Goal: Task Accomplishment & Management: Manage account settings

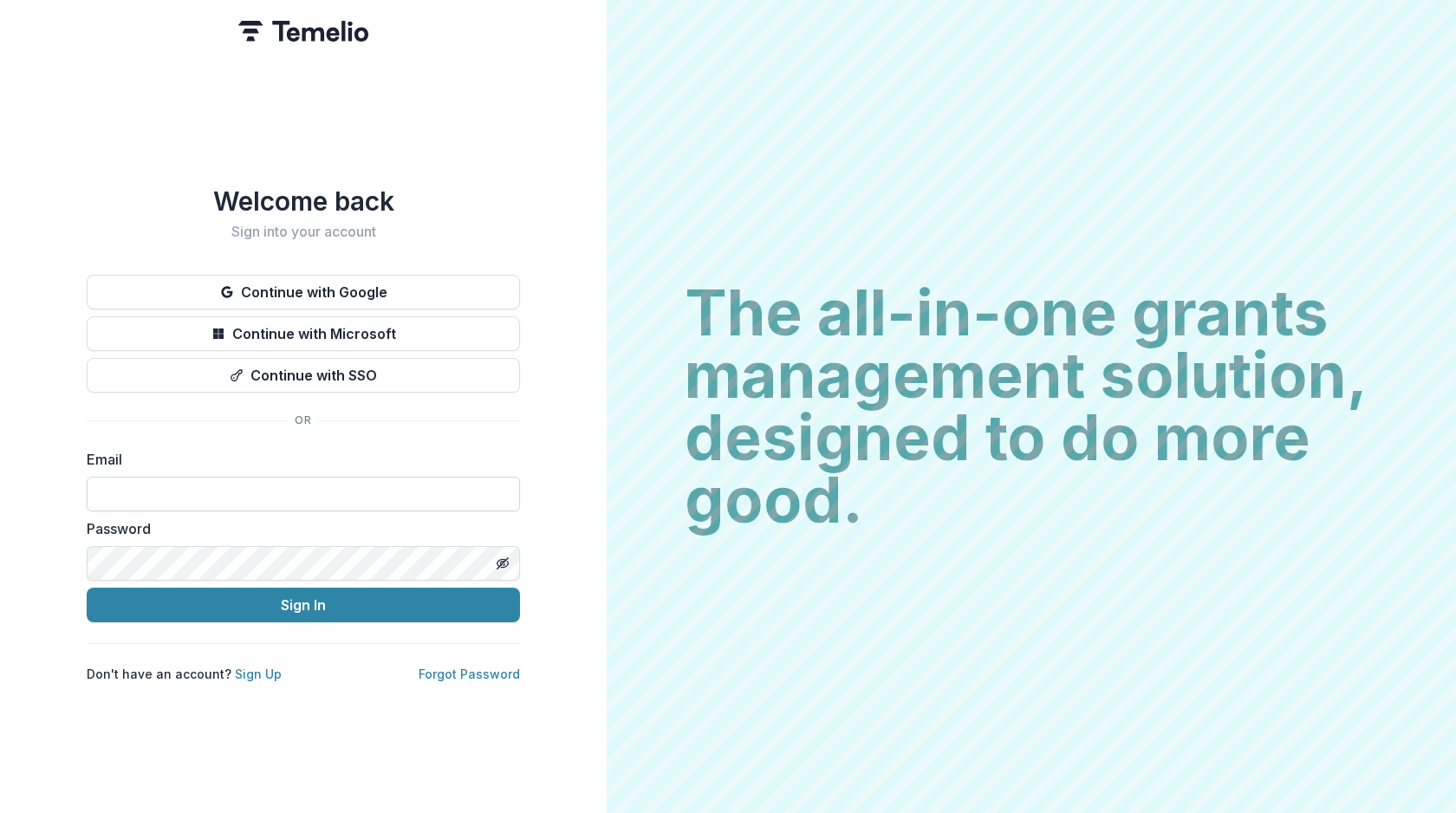
click at [374, 489] on input at bounding box center [303, 494] width 433 height 35
click at [399, 438] on div "Welcome back Sign into your account Continue with Google Continue with Microsof…" at bounding box center [303, 434] width 433 height 498
click at [328, 494] on input at bounding box center [303, 494] width 433 height 35
type input "**********"
click at [503, 550] on button "Toggle password visibility" at bounding box center [502, 564] width 27 height 27
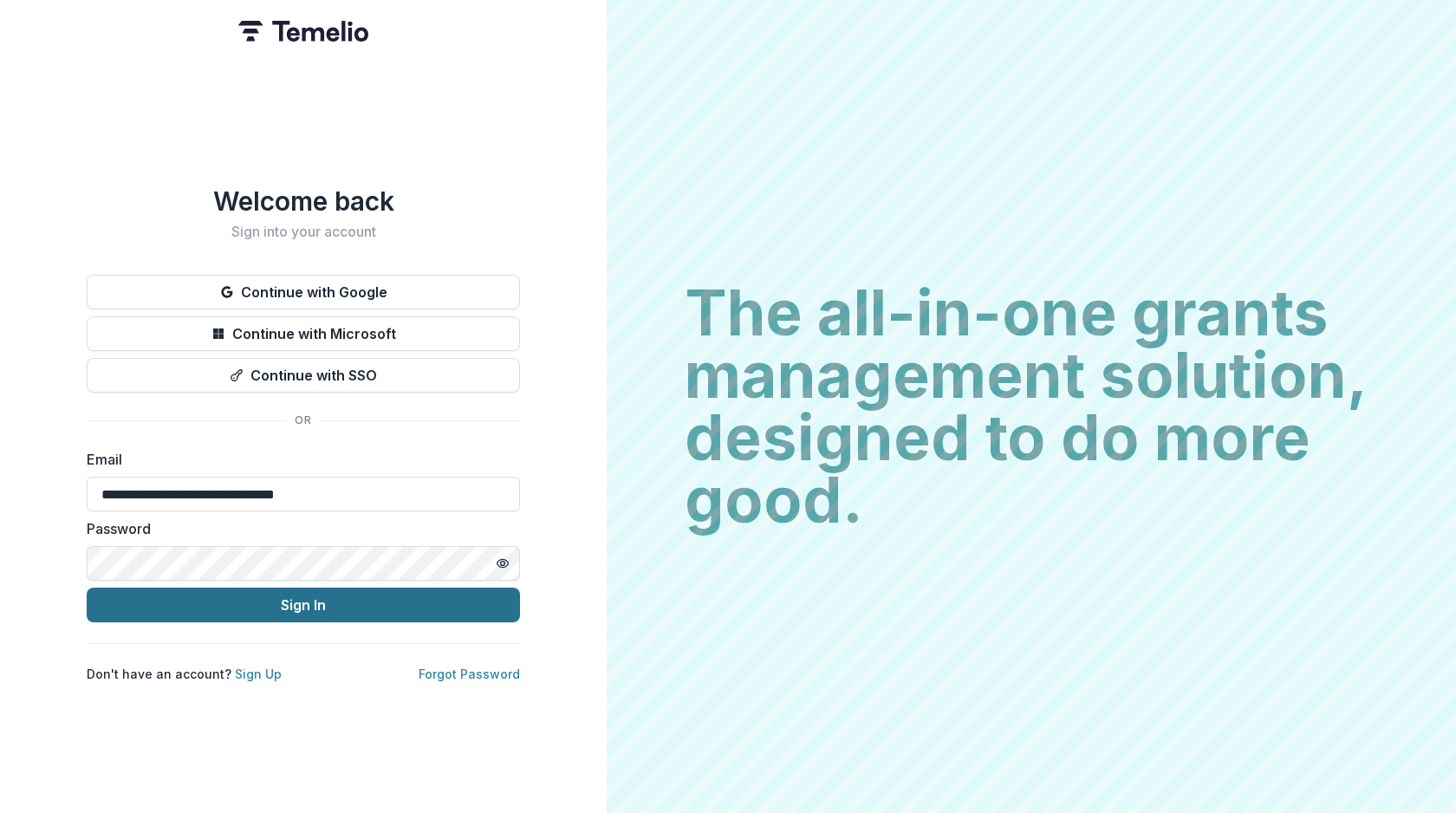
click at [419, 603] on button "Sign In" at bounding box center [303, 605] width 433 height 35
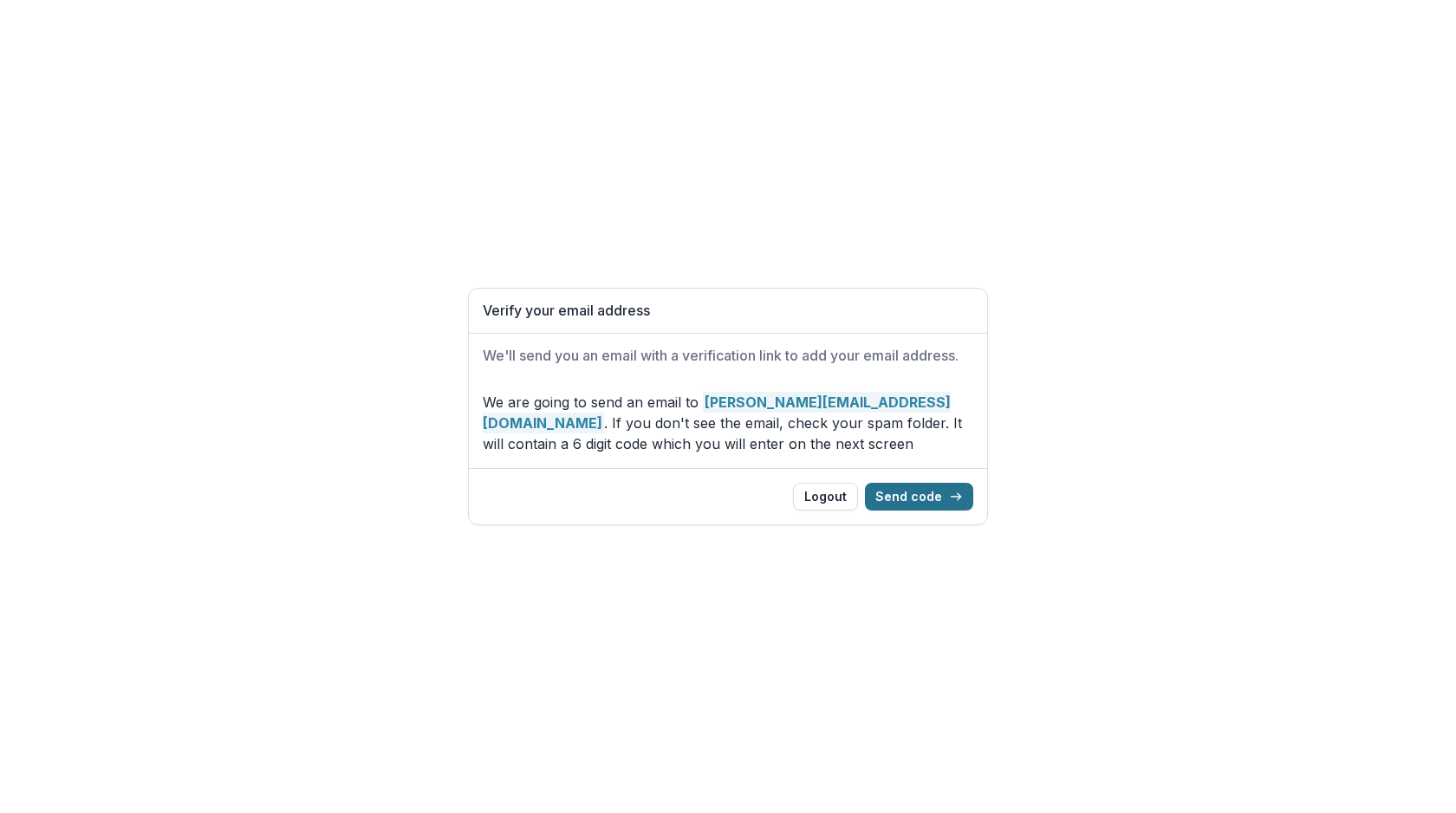
click at [930, 488] on button "Send code" at bounding box center [919, 497] width 108 height 27
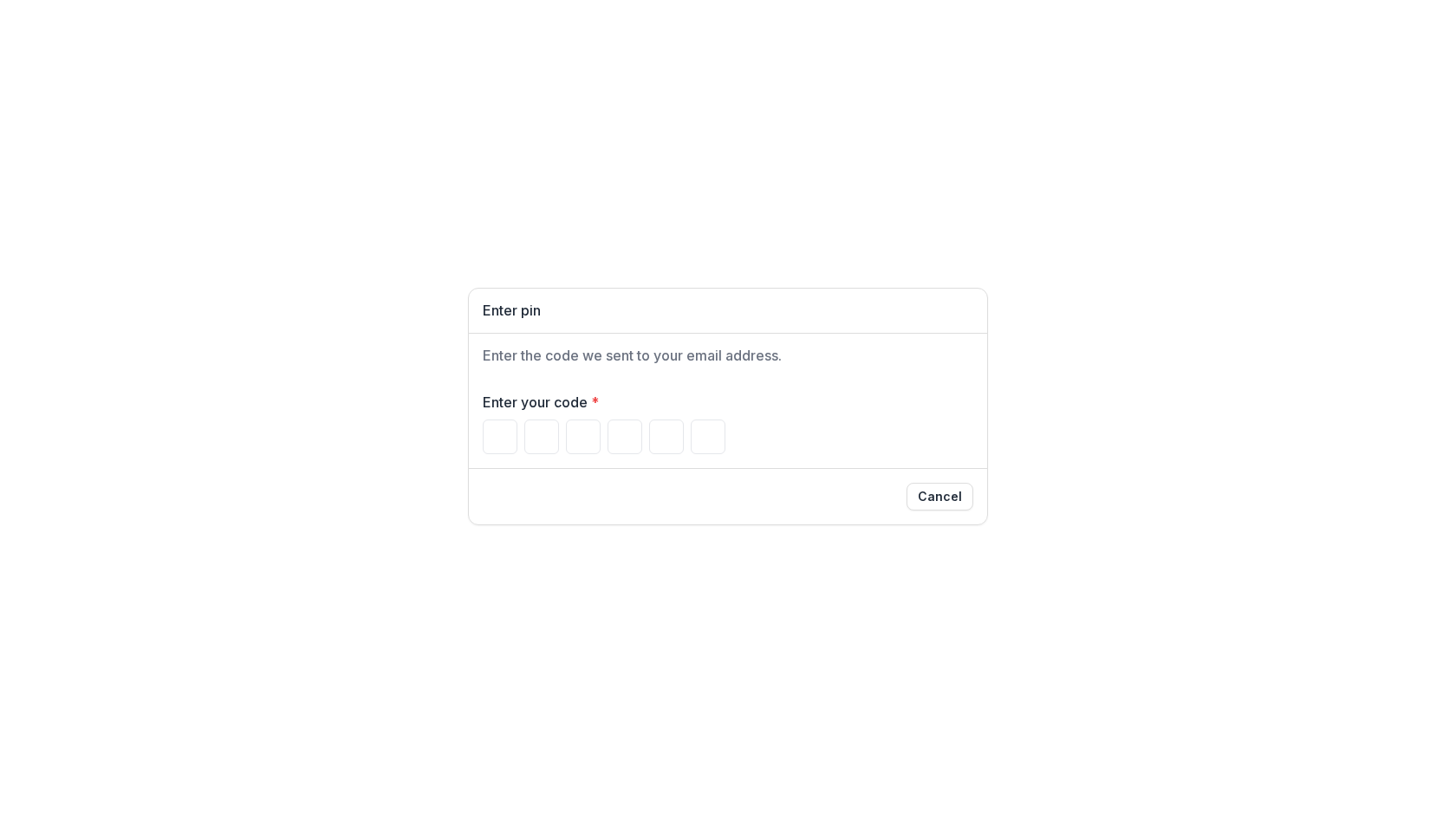
paste input "******"
type input "*"
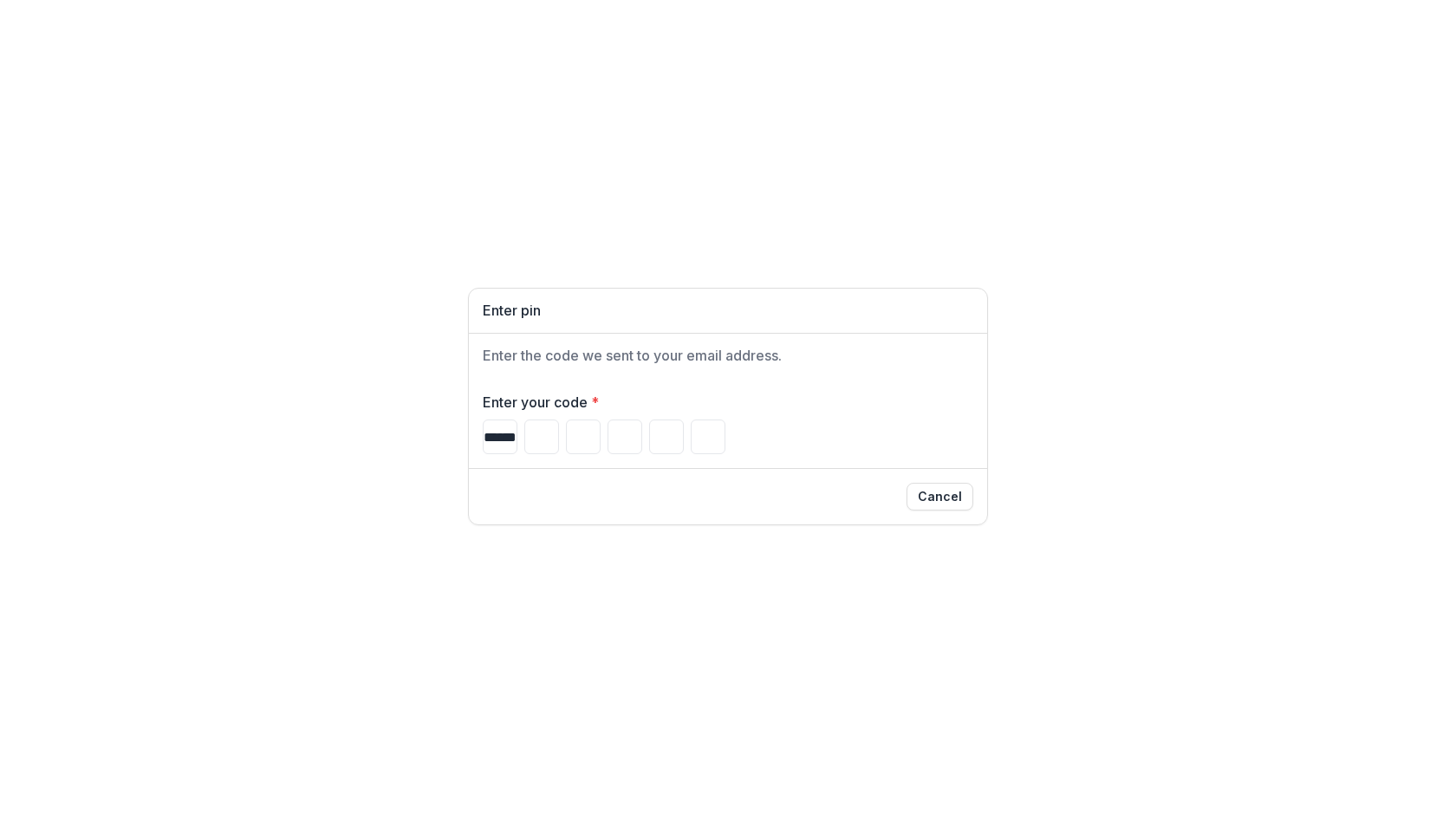
type input "*"
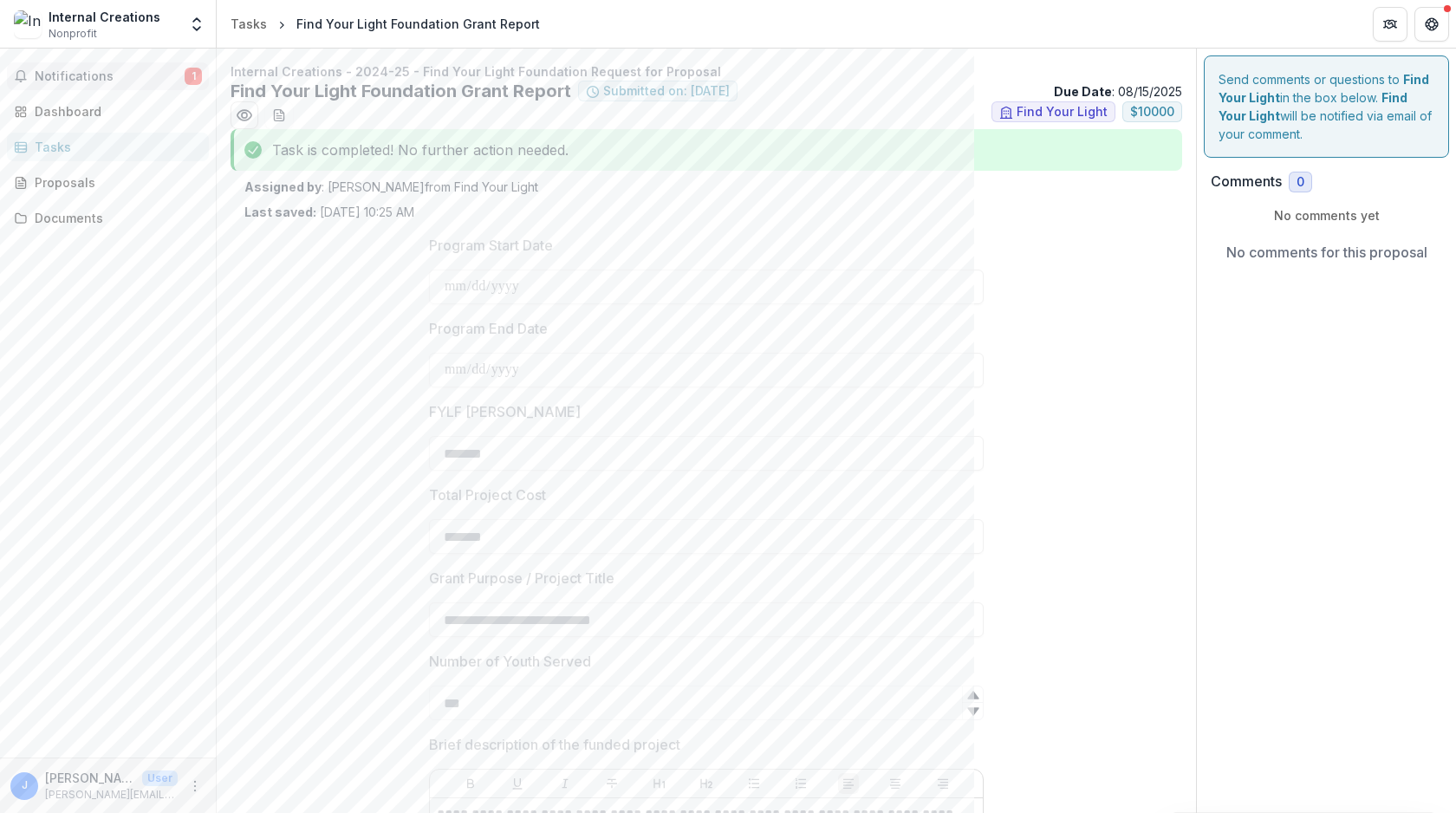
click at [126, 72] on span "Notifications" at bounding box center [110, 77] width 150 height 15
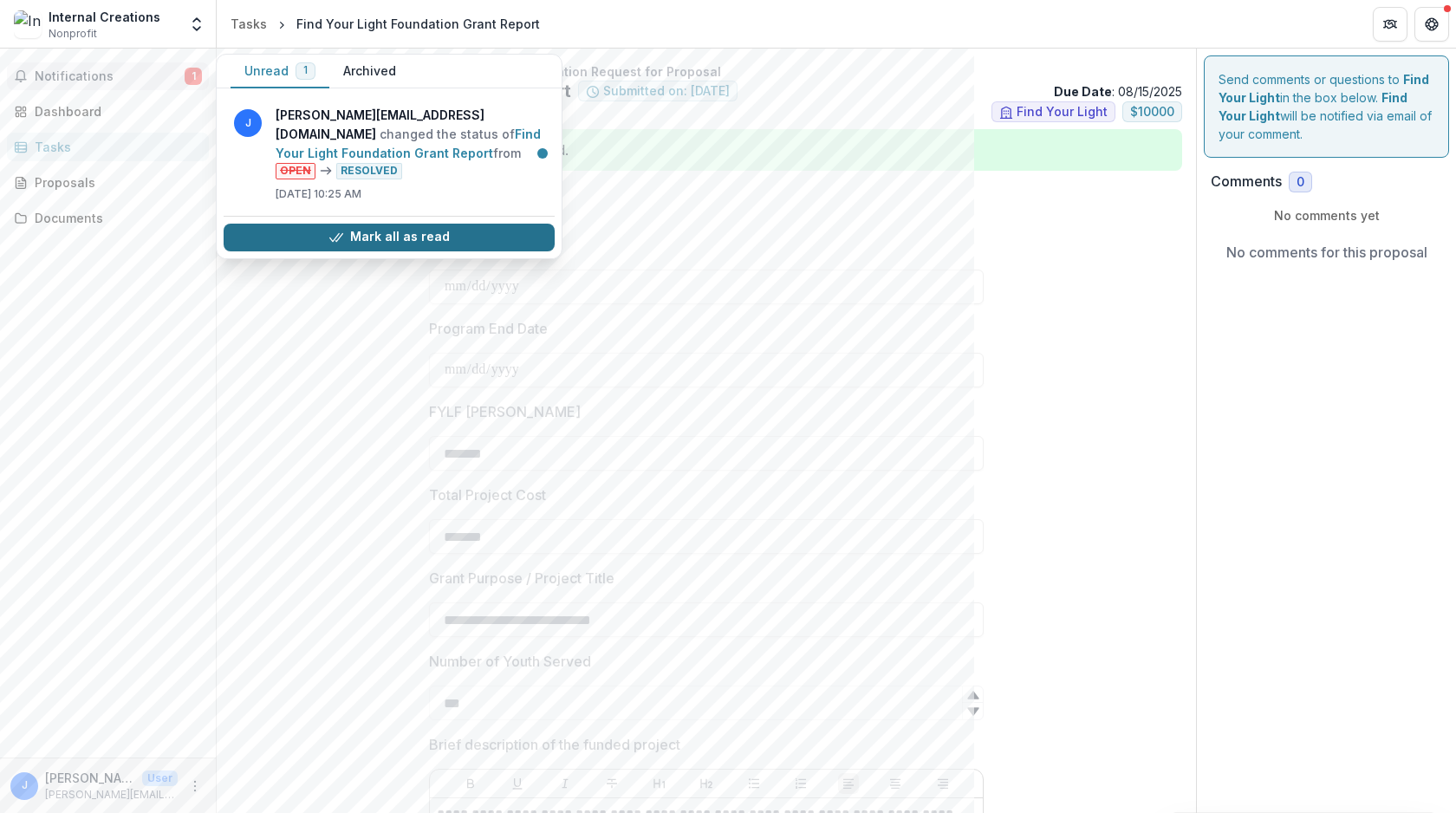
click at [289, 236] on button "Mark all as read" at bounding box center [389, 237] width 331 height 27
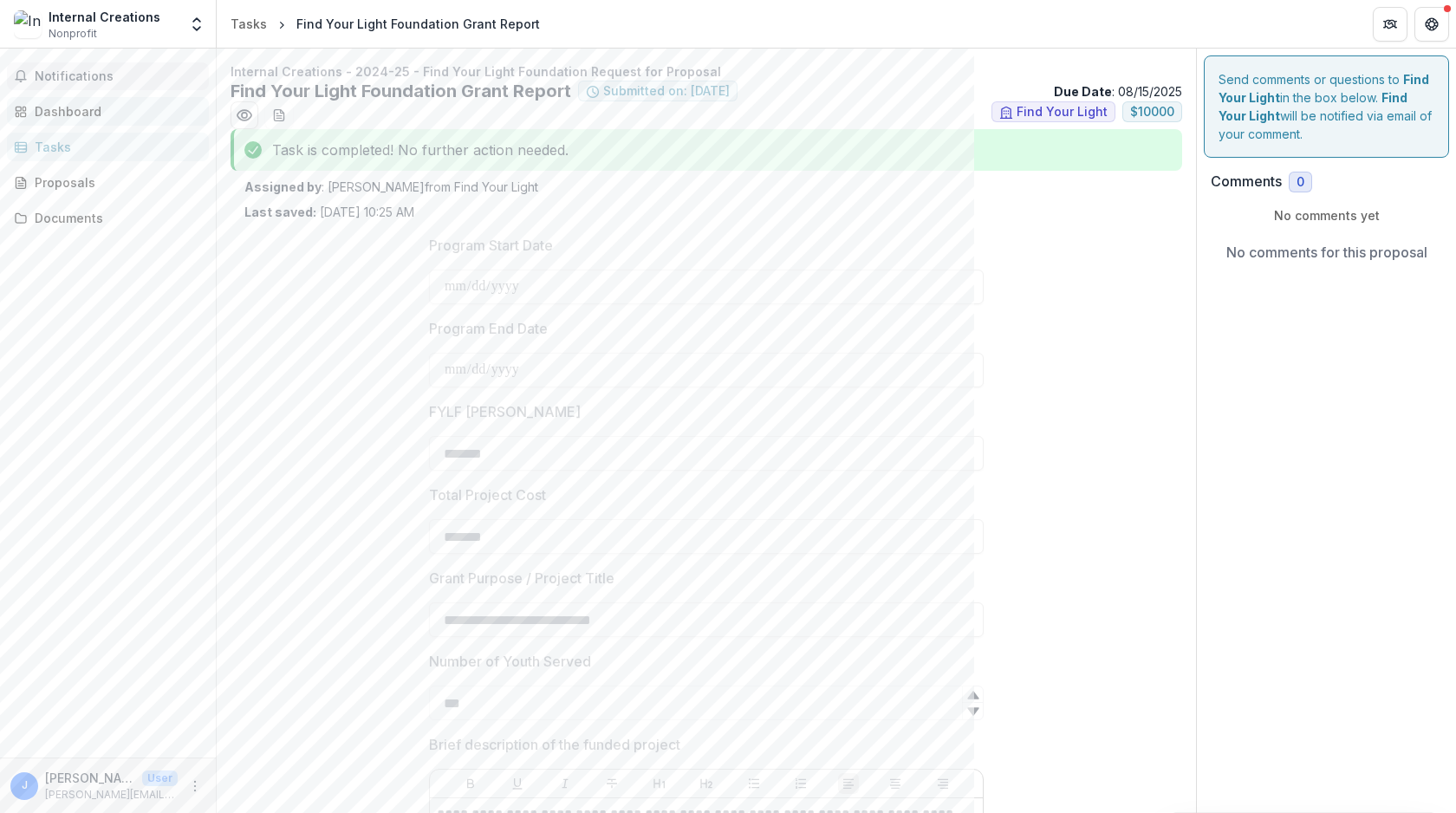
click at [103, 98] on link "Dashboard" at bounding box center [108, 111] width 202 height 28
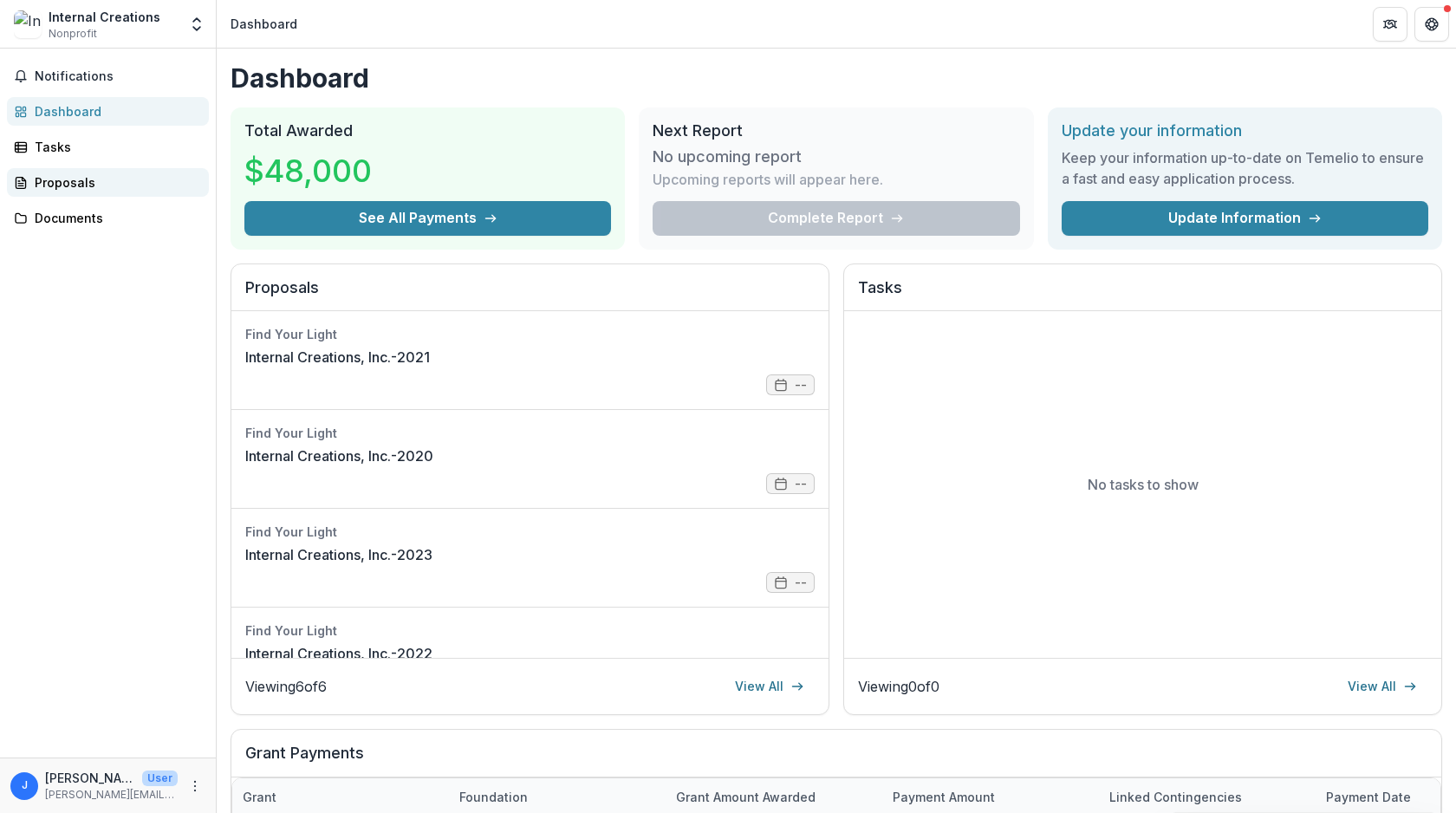
click at [67, 173] on div "Proposals" at bounding box center [115, 182] width 160 height 18
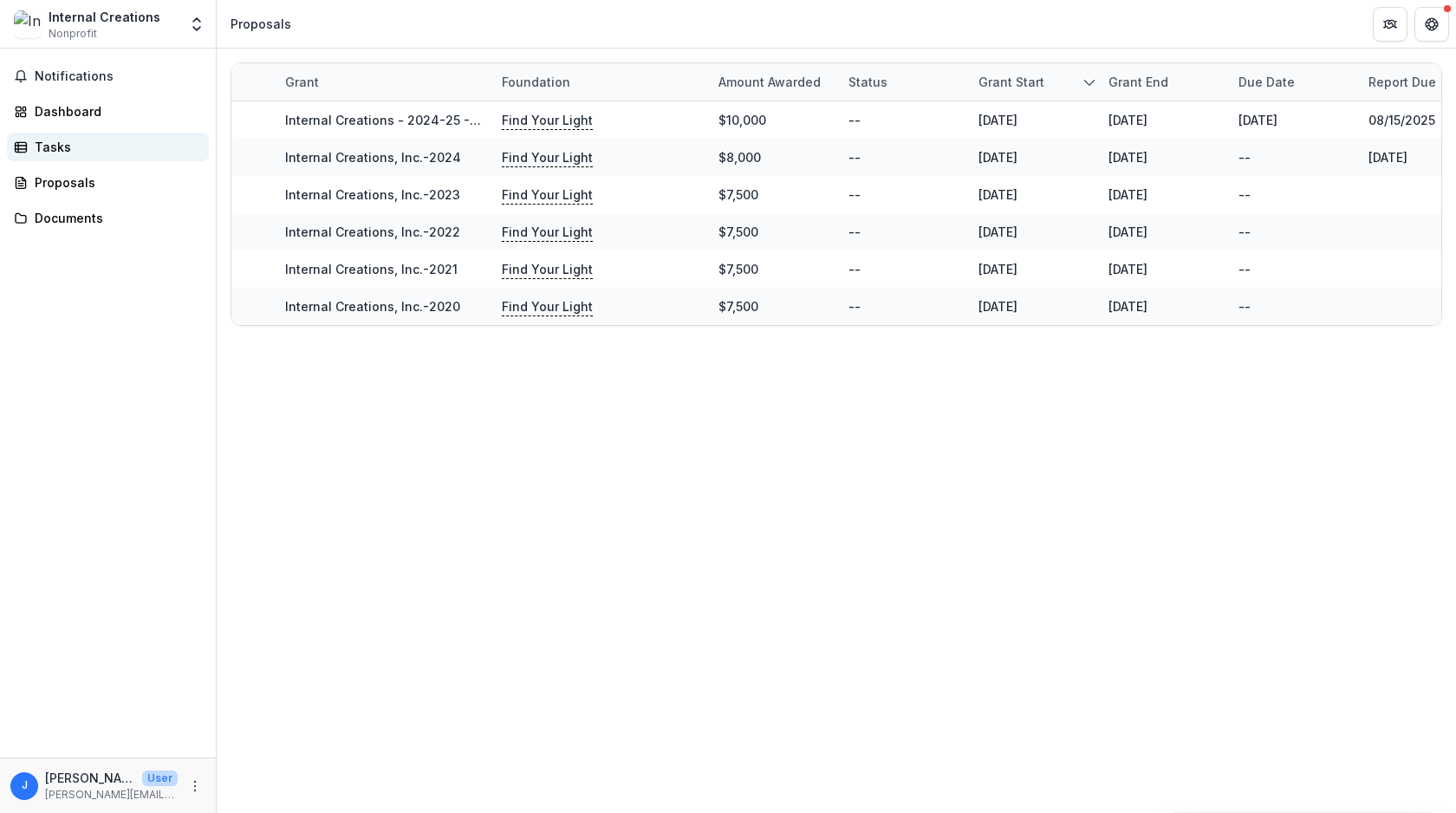
click at [69, 144] on div "Tasks" at bounding box center [115, 147] width 160 height 18
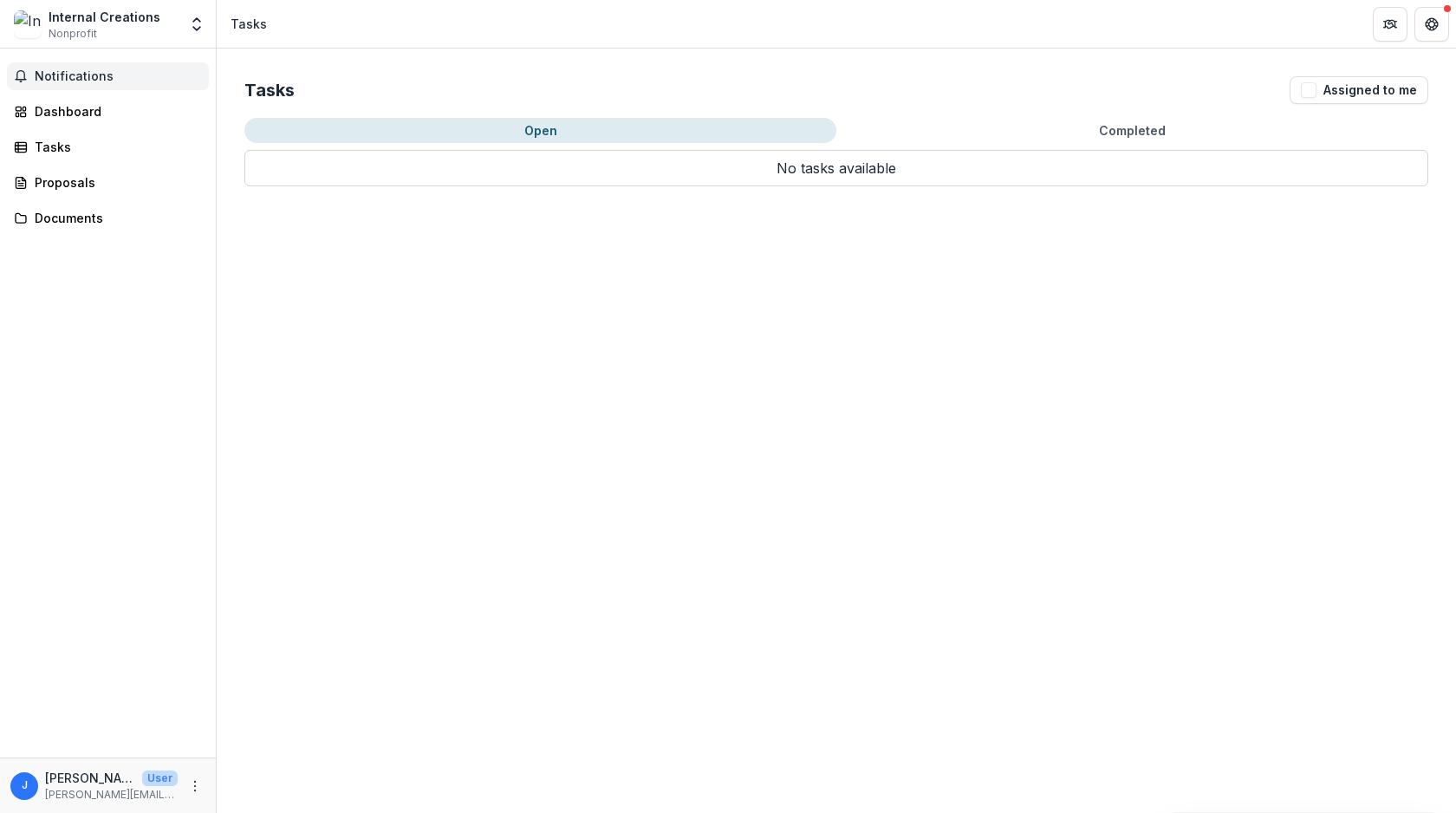
click at [98, 77] on span "Notifications" at bounding box center [118, 77] width 167 height 15
click at [90, 122] on link "Dashboard" at bounding box center [108, 111] width 202 height 28
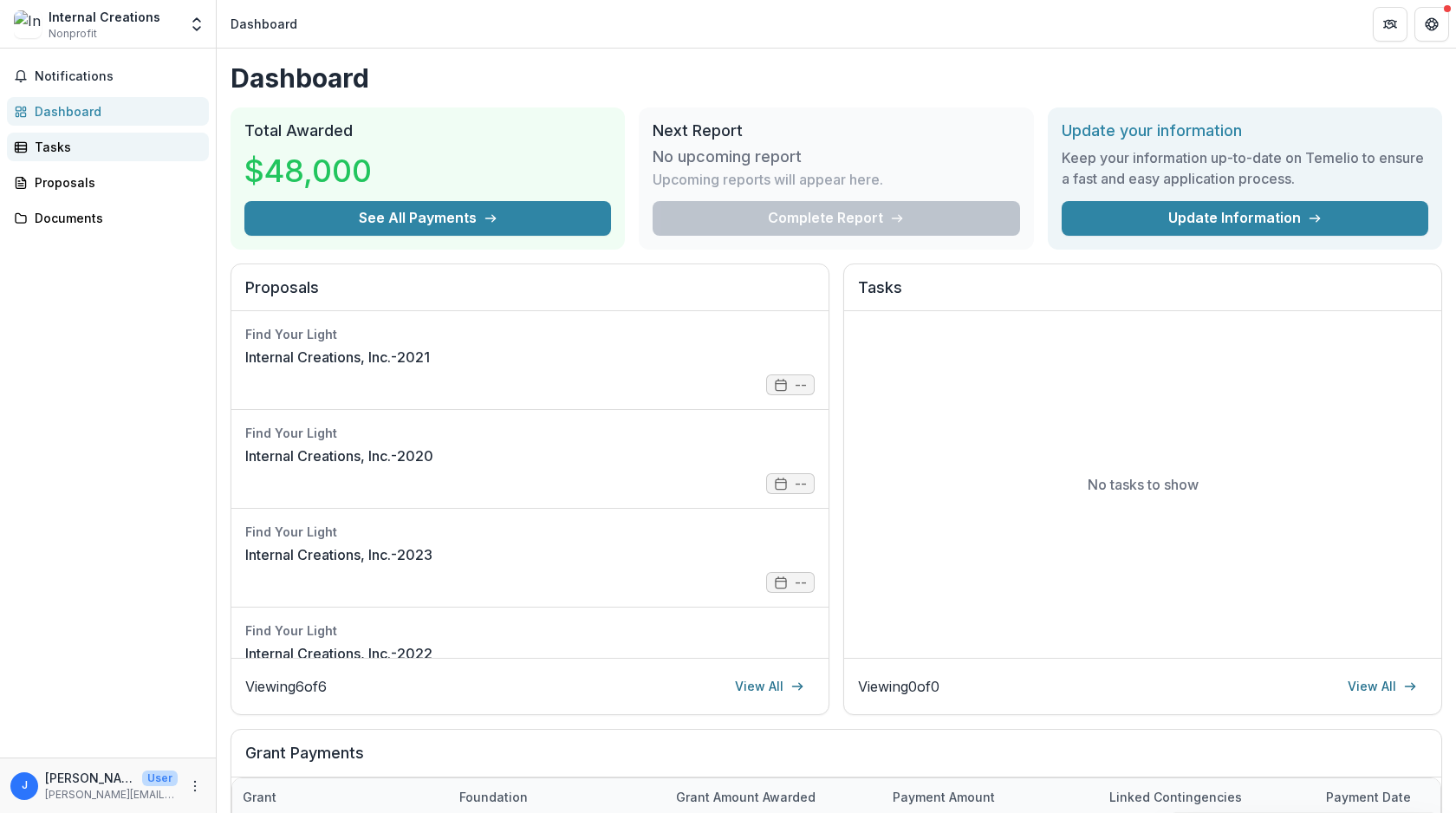
click at [88, 150] on div "Tasks" at bounding box center [115, 147] width 160 height 18
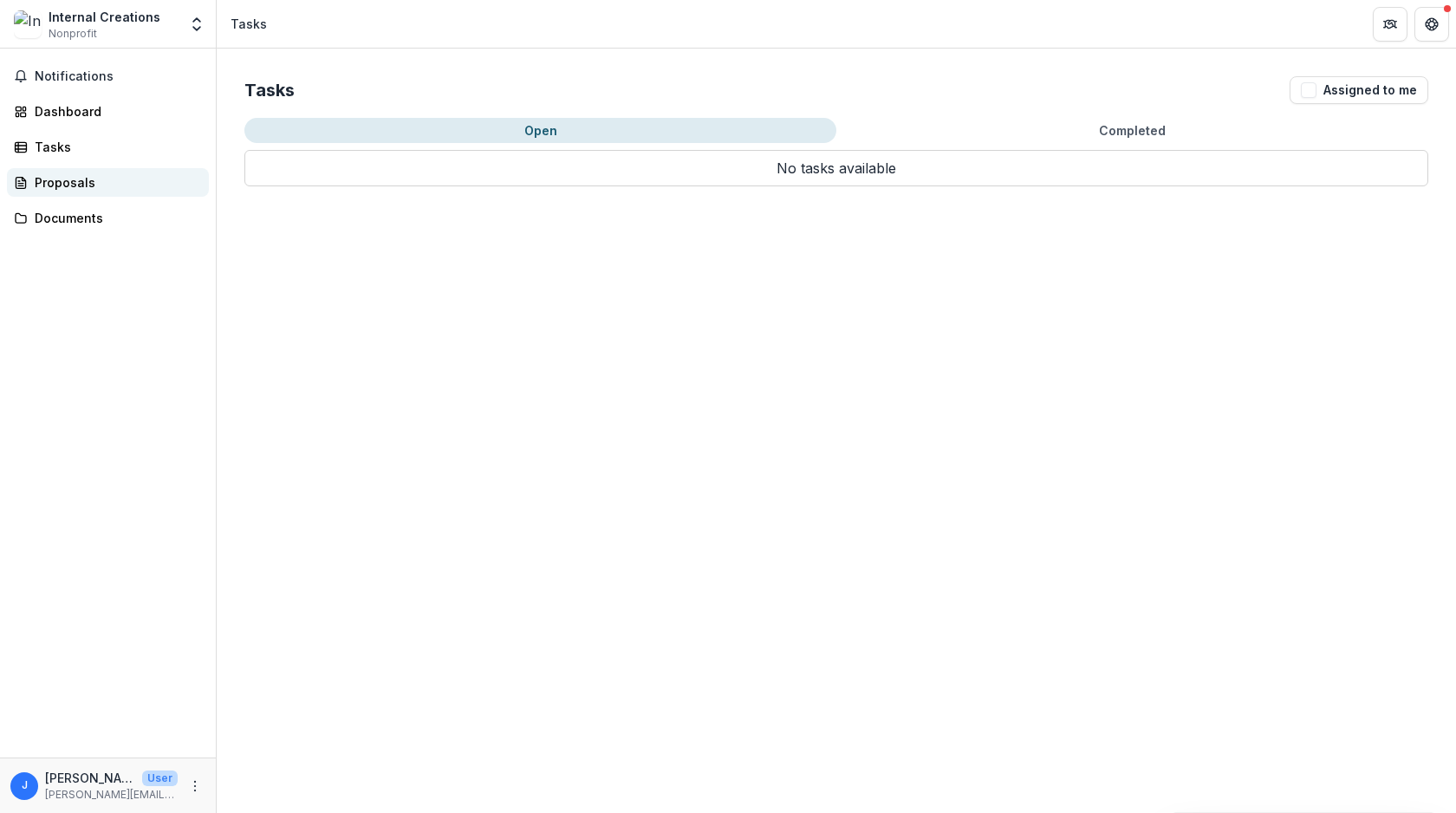
click at [83, 181] on div "Proposals" at bounding box center [115, 182] width 160 height 18
